Goal: Find contact information: Find contact information

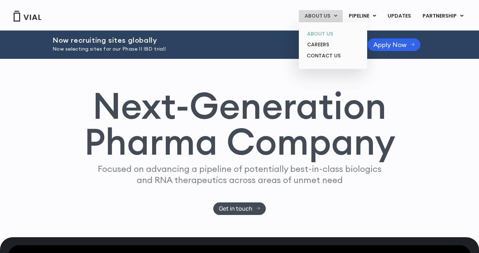
click at [325, 34] on link "ABOUT US" at bounding box center [332, 33] width 63 height 11
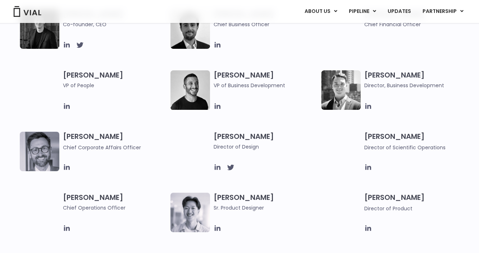
scroll to position [411, 0]
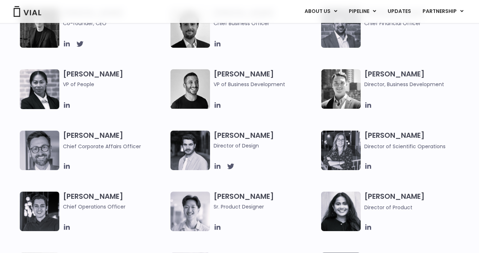
drag, startPoint x: 114, startPoint y: 135, endPoint x: 63, endPoint y: 134, distance: 50.3
click at [63, 134] on h3 "[PERSON_NAME] Chief Corporate Affairs Officer" at bounding box center [115, 141] width 104 height 20
copy h3 "[PERSON_NAME]"
click at [104, 154] on div "[PERSON_NAME] Chief Corporate Affairs Officer" at bounding box center [117, 151] width 108 height 40
